Goal: Task Accomplishment & Management: Manage account settings

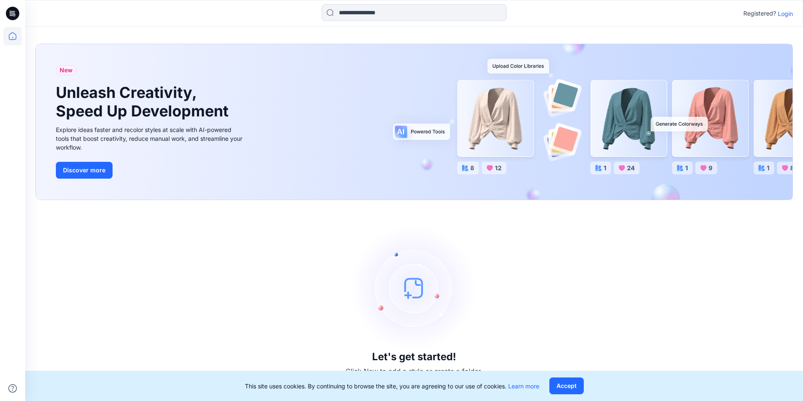
click at [787, 16] on p "Login" at bounding box center [785, 13] width 15 height 9
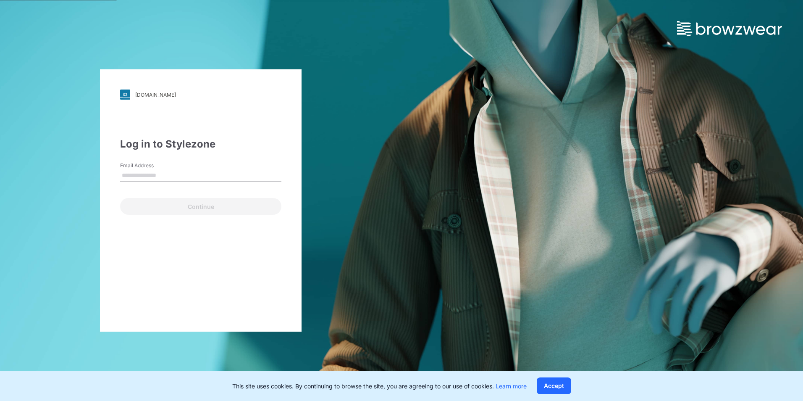
click at [124, 179] on input "Email Address" at bounding box center [200, 175] width 161 height 13
type input "**********"
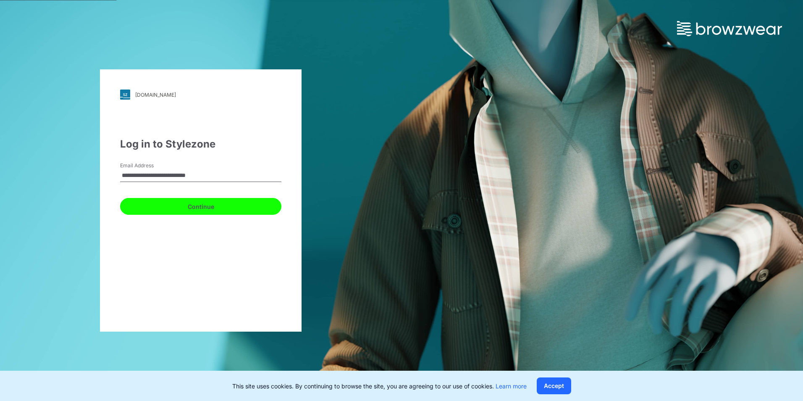
click at [201, 203] on button "Continue" at bounding box center [200, 206] width 161 height 17
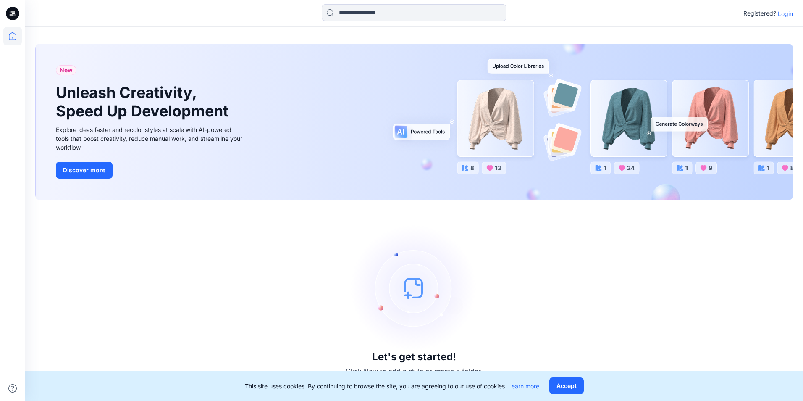
click at [785, 14] on p "Login" at bounding box center [785, 13] width 15 height 9
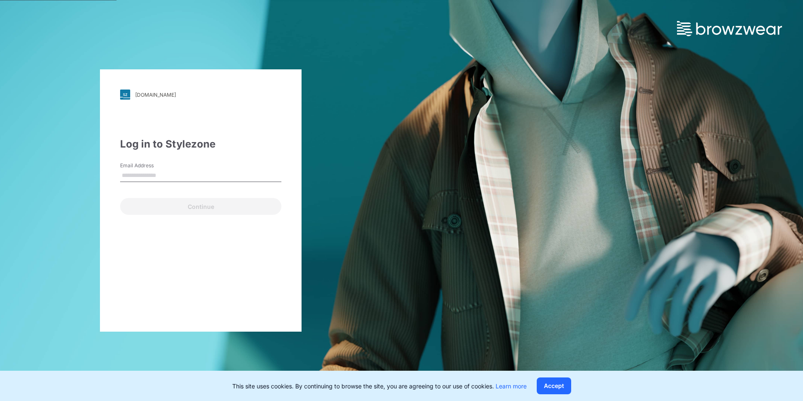
click at [140, 178] on input "Email Address" at bounding box center [200, 175] width 161 height 13
type input "**********"
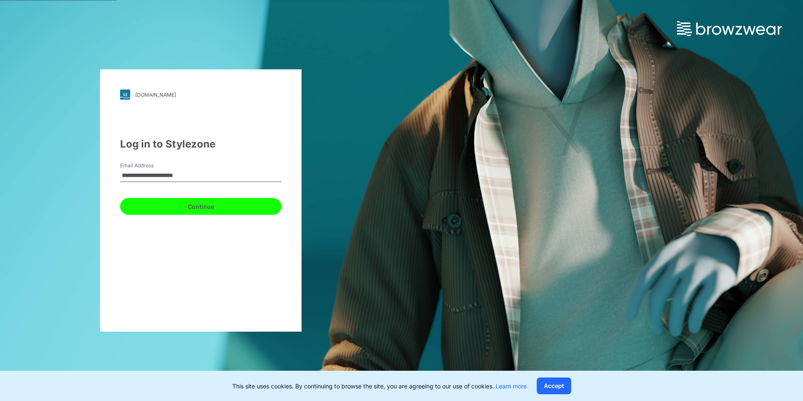
click at [207, 205] on button "Continue" at bounding box center [200, 206] width 161 height 17
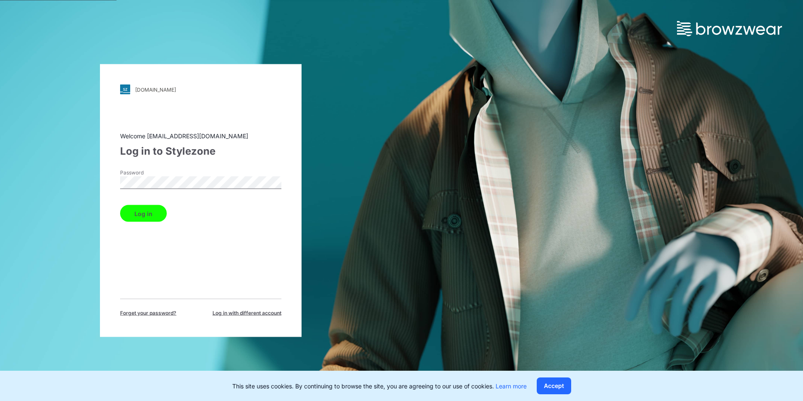
click at [150, 212] on button "Log in" at bounding box center [143, 213] width 47 height 17
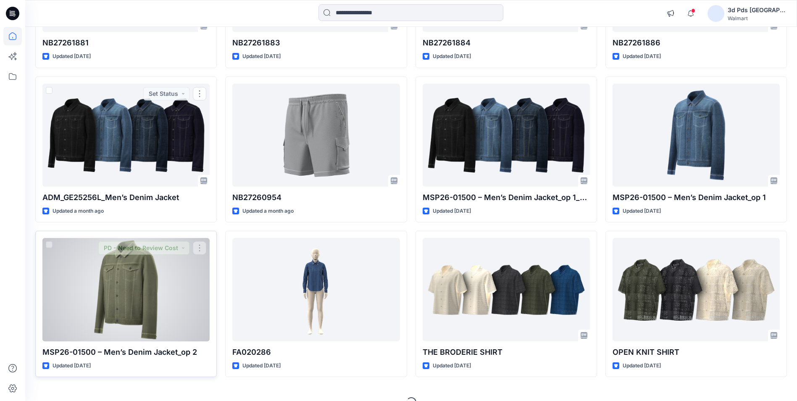
scroll to position [675, 0]
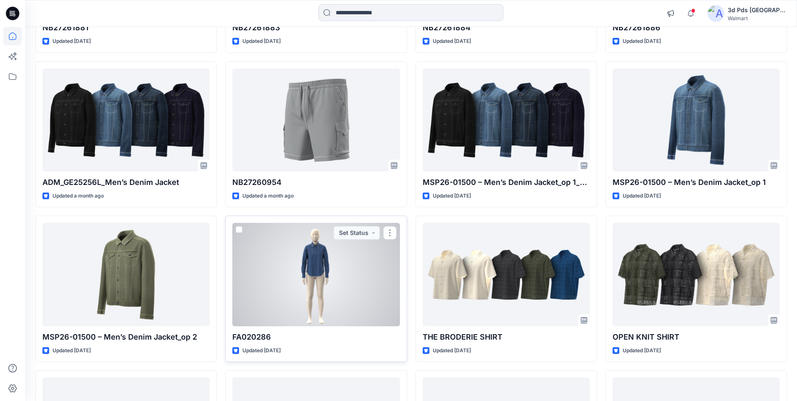
click at [327, 261] on div at bounding box center [315, 274] width 167 height 103
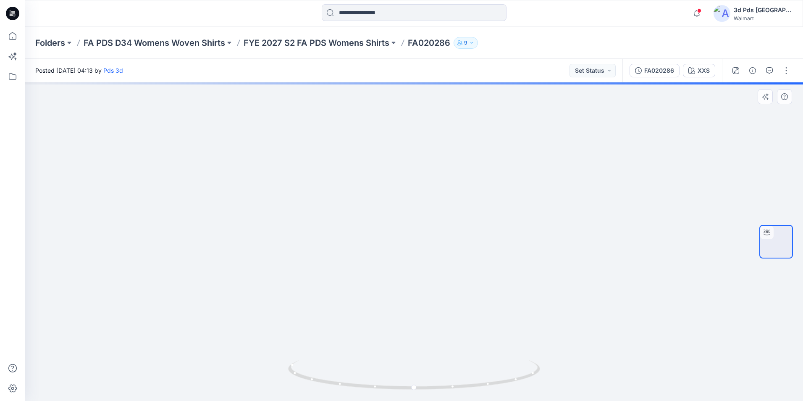
drag, startPoint x: 401, startPoint y: 141, endPoint x: 395, endPoint y: 227, distance: 85.9
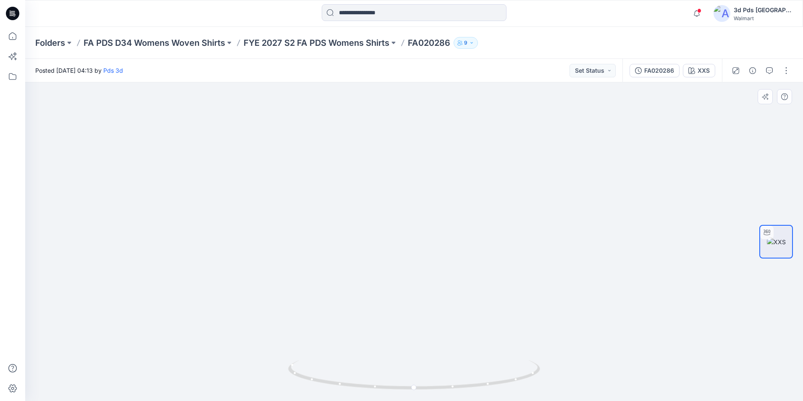
drag, startPoint x: 397, startPoint y: 229, endPoint x: 381, endPoint y: 298, distance: 71.6
drag, startPoint x: 416, startPoint y: 391, endPoint x: 426, endPoint y: 422, distance: 33.1
click at [426, 400] on html "Notifications Your style MSP26-02112B_ADM_MEN’S PULL ON CARGO SHORT has been up…" at bounding box center [401, 200] width 803 height 401
